Goal: Entertainment & Leisure: Consume media (video, audio)

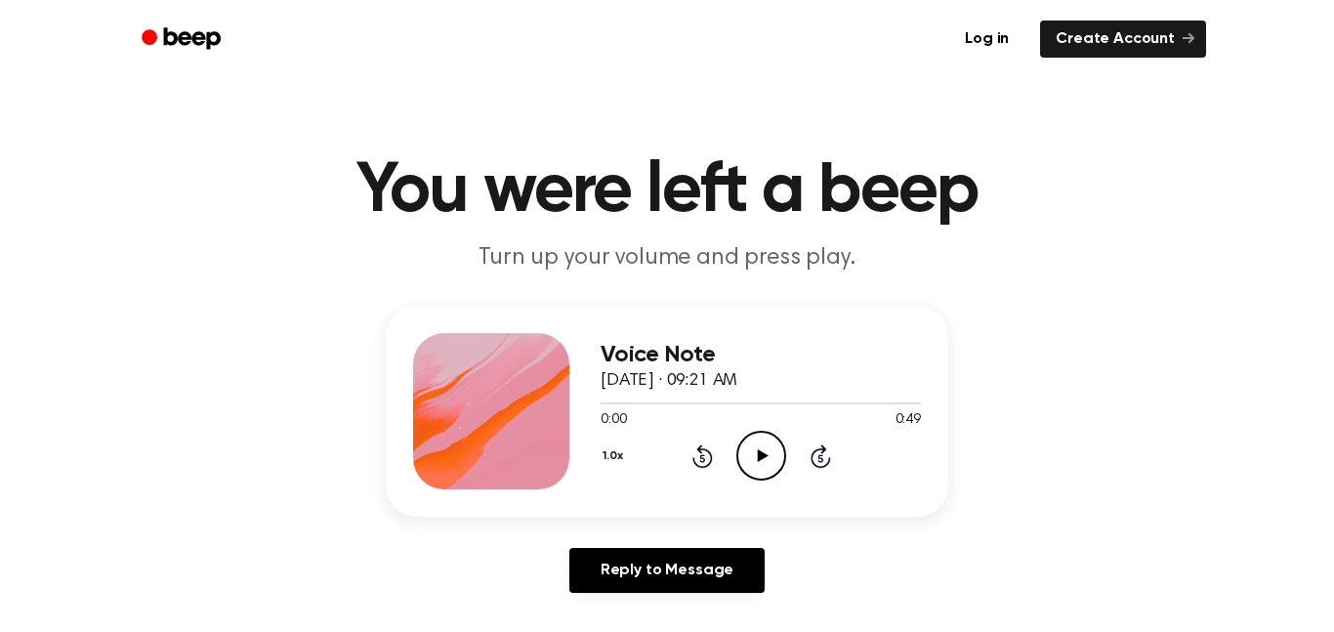
click at [764, 472] on icon "Play Audio" at bounding box center [762, 456] width 50 height 50
click at [764, 472] on icon "Pause Audio" at bounding box center [762, 456] width 50 height 50
click at [703, 457] on icon "Rewind 5 seconds" at bounding box center [702, 456] width 21 height 25
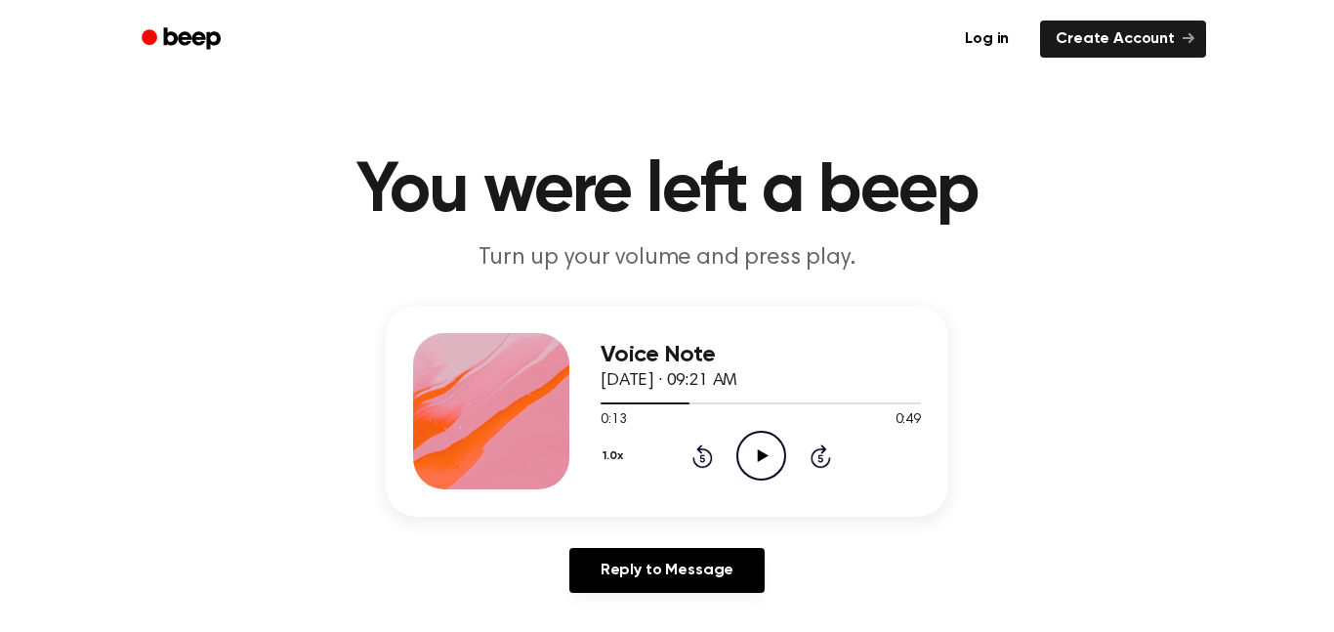
click at [703, 457] on icon "Rewind 5 seconds" at bounding box center [702, 456] width 21 height 25
click at [782, 462] on icon "Play Audio" at bounding box center [762, 456] width 50 height 50
